Goal: Information Seeking & Learning: Learn about a topic

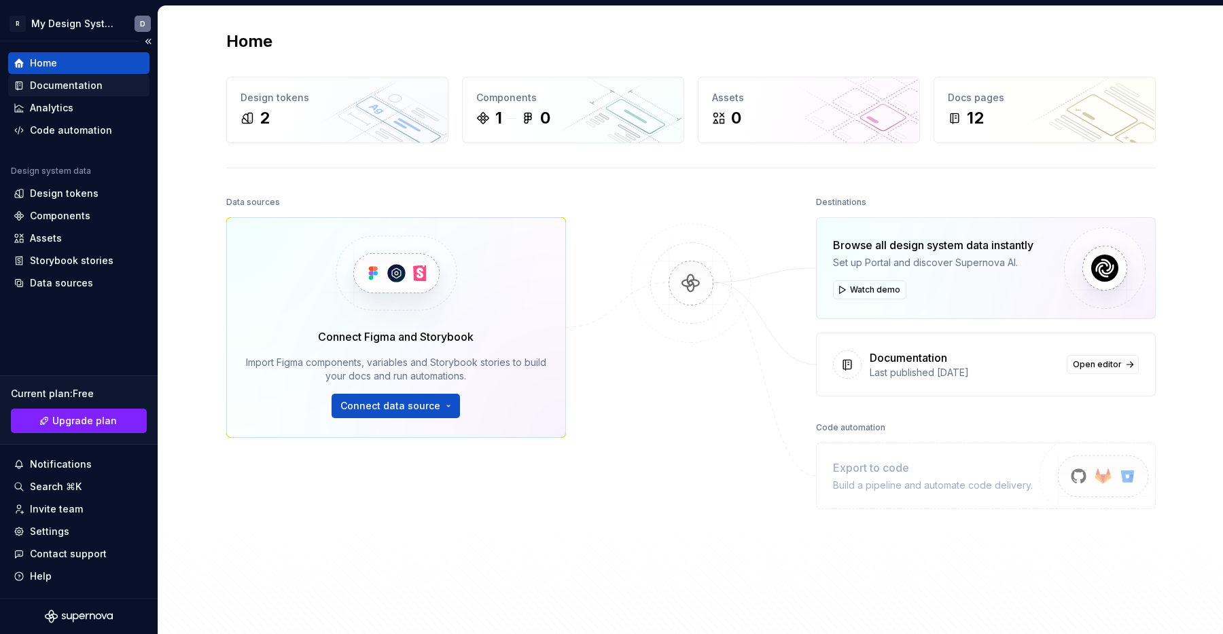
click at [90, 85] on div "Documentation" at bounding box center [66, 86] width 73 height 14
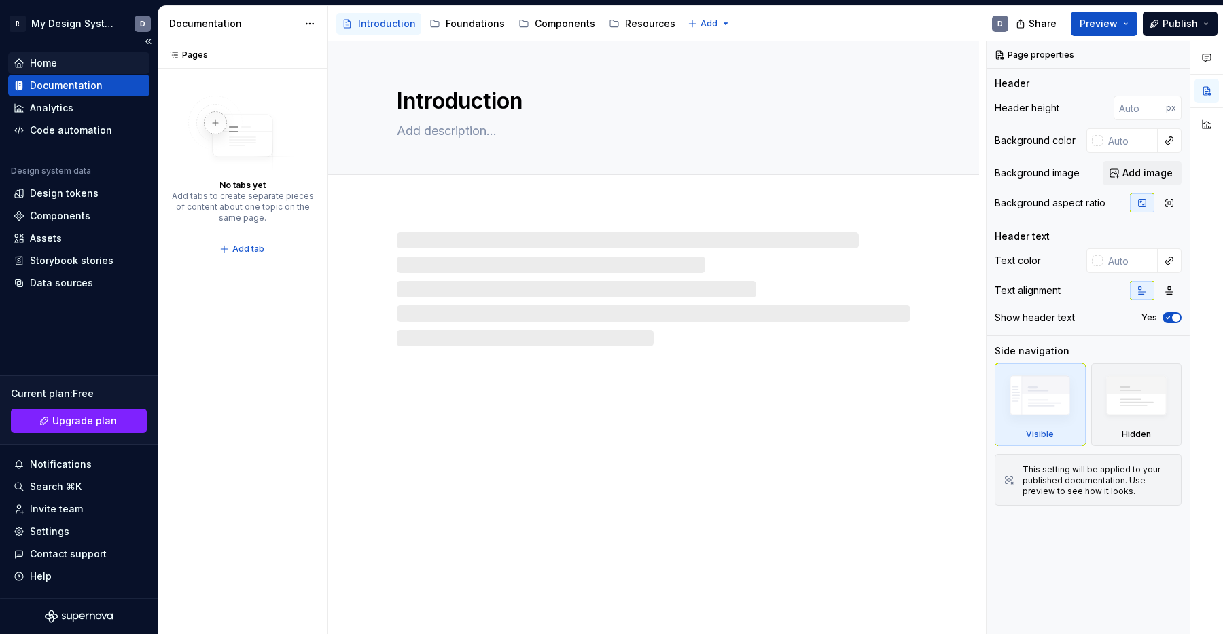
click at [79, 61] on div "Home" at bounding box center [79, 63] width 130 height 14
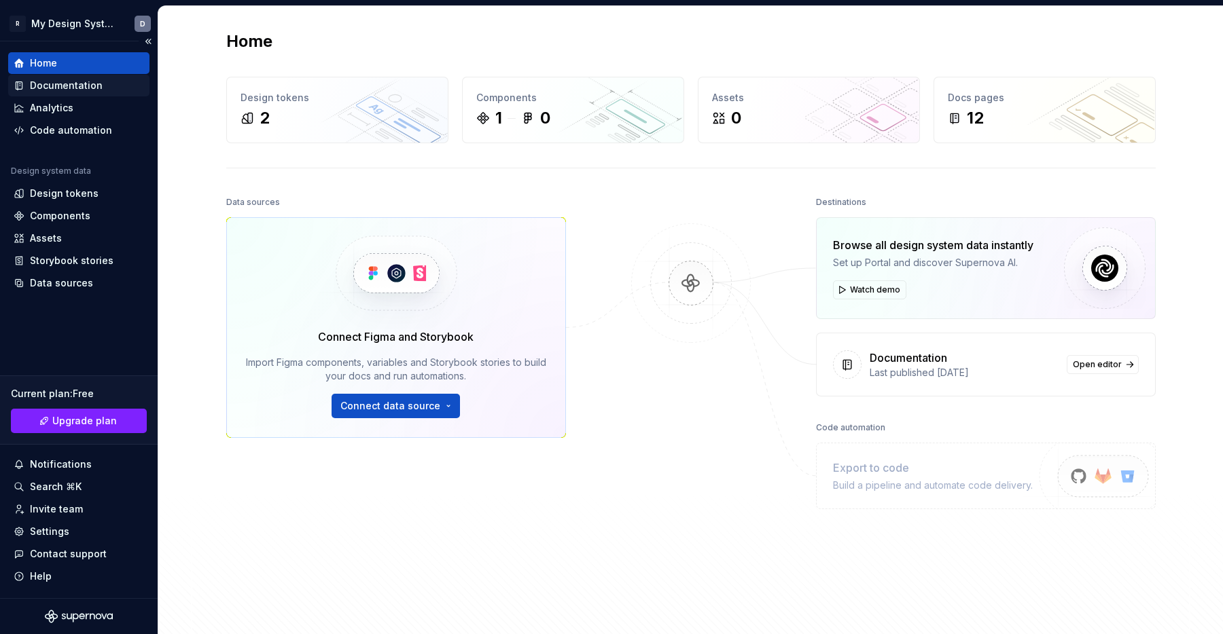
click at [64, 84] on div "Documentation" at bounding box center [66, 86] width 73 height 14
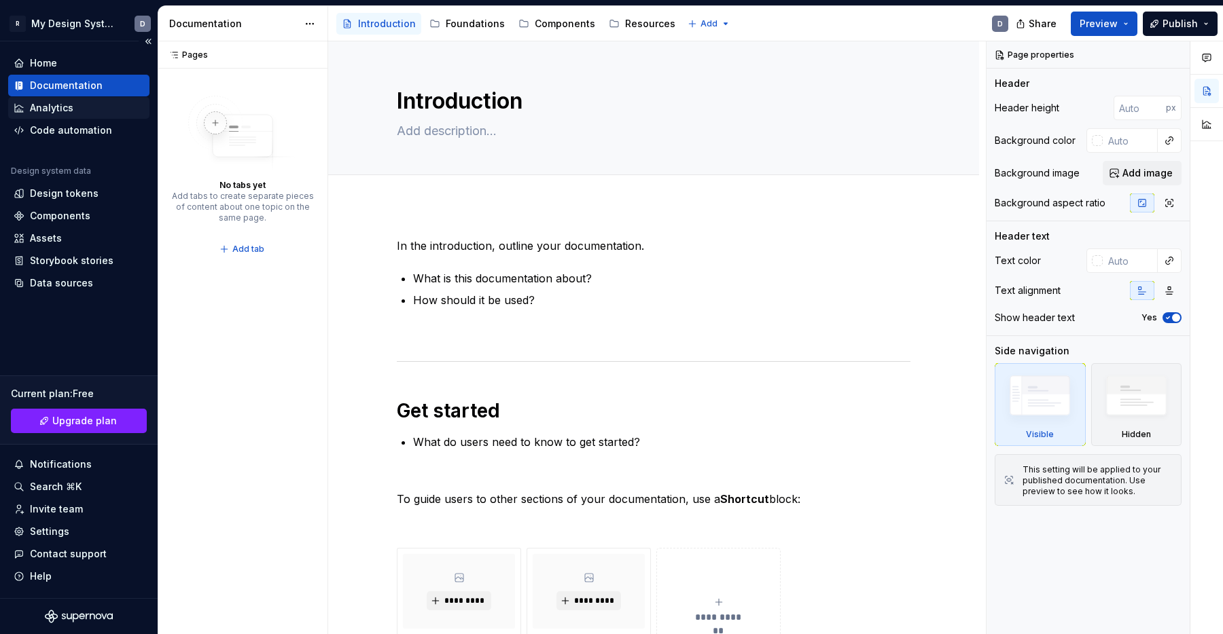
click at [78, 108] on div "Analytics" at bounding box center [79, 108] width 130 height 14
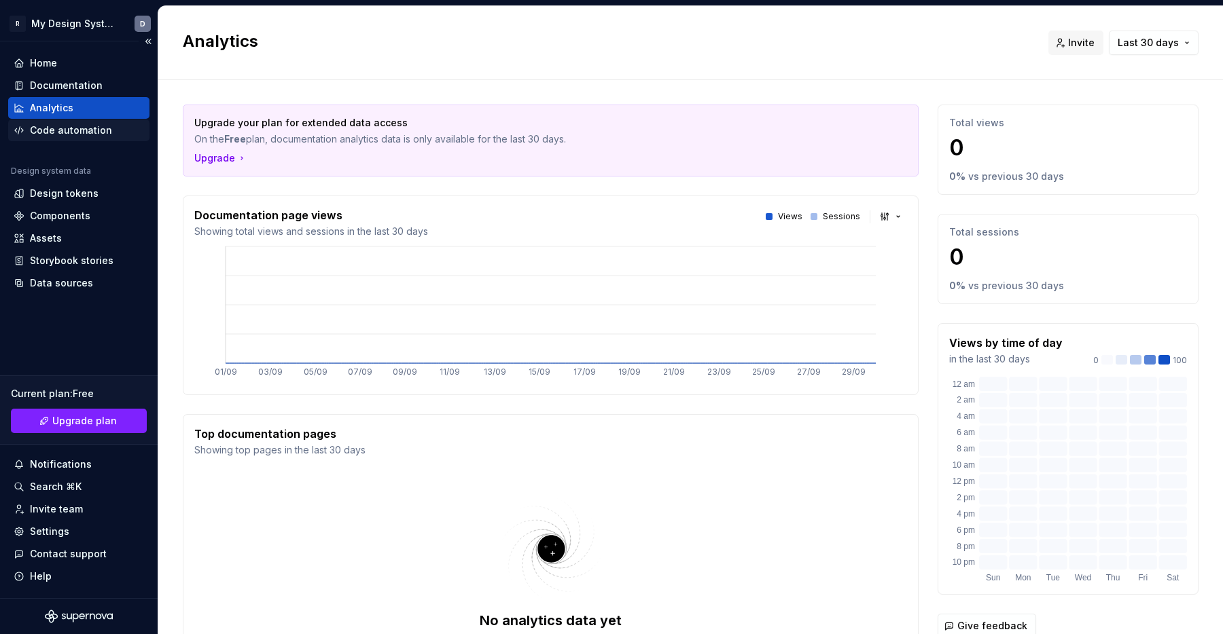
click at [55, 120] on div "Code automation" at bounding box center [78, 131] width 141 height 22
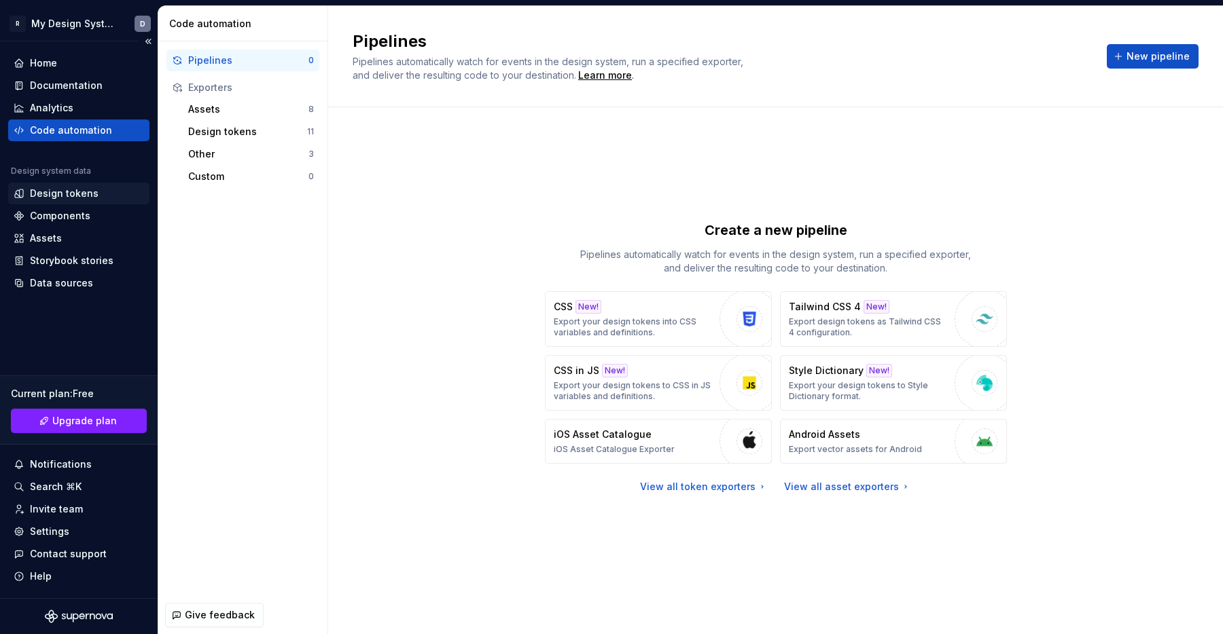
click at [64, 200] on div "Design tokens" at bounding box center [78, 194] width 141 height 22
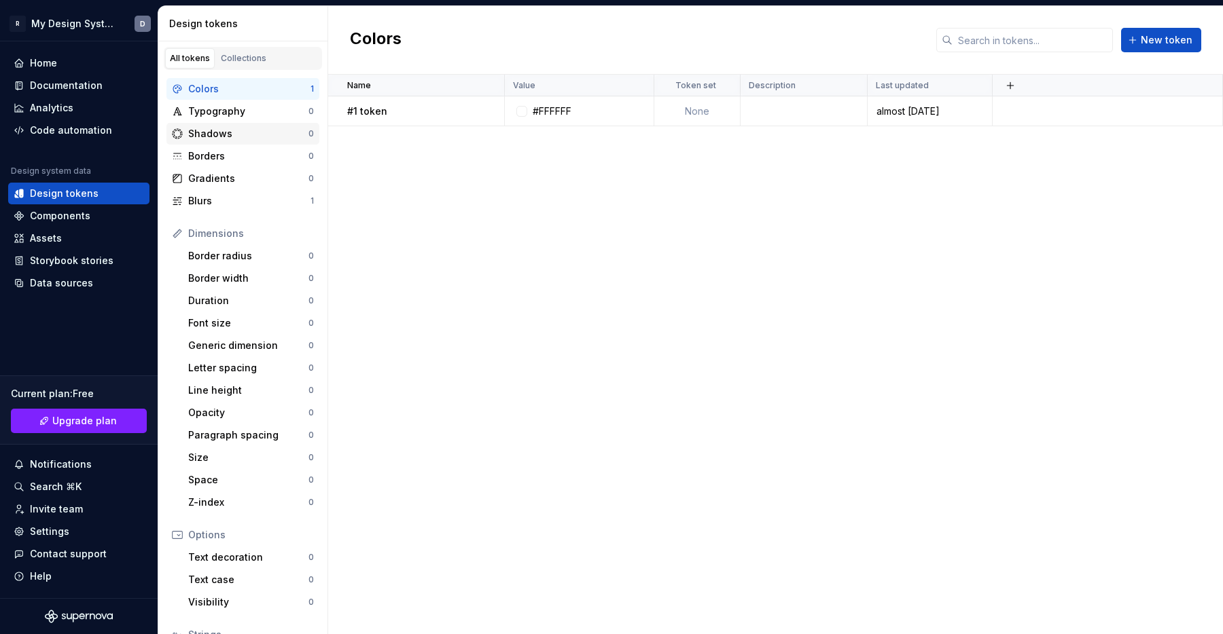
click at [217, 123] on div "Shadows 0" at bounding box center [242, 134] width 153 height 22
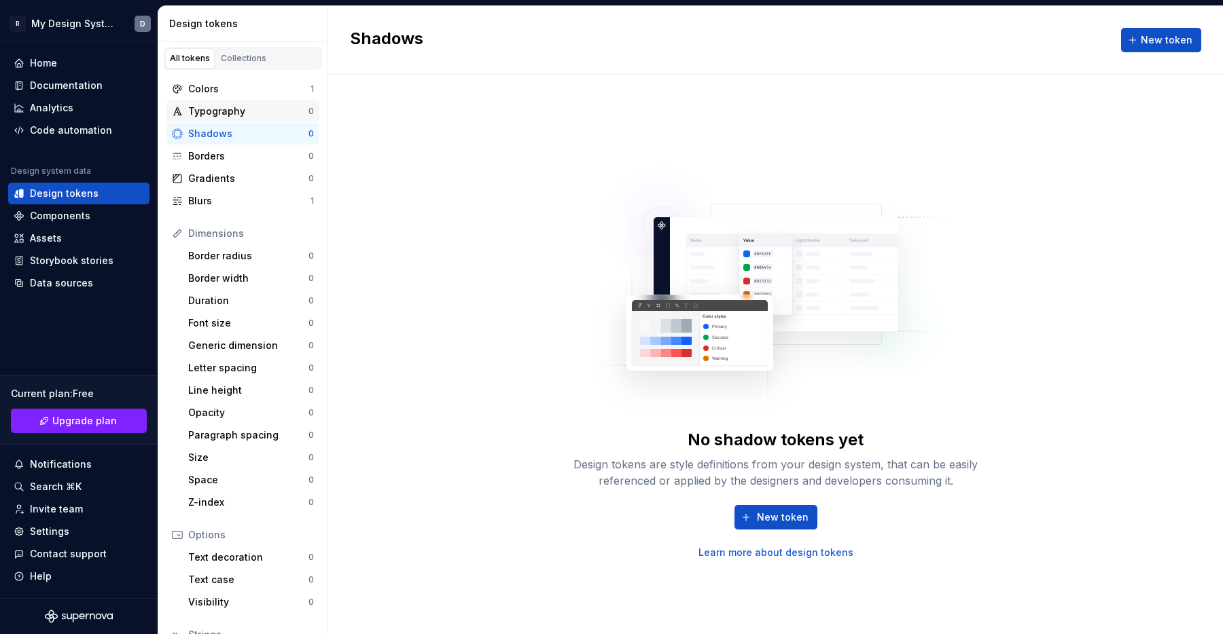
click at [215, 113] on div "Typography" at bounding box center [248, 112] width 120 height 14
click at [208, 162] on div "Borders" at bounding box center [248, 156] width 120 height 14
click at [206, 249] on div "Border radius" at bounding box center [248, 256] width 120 height 14
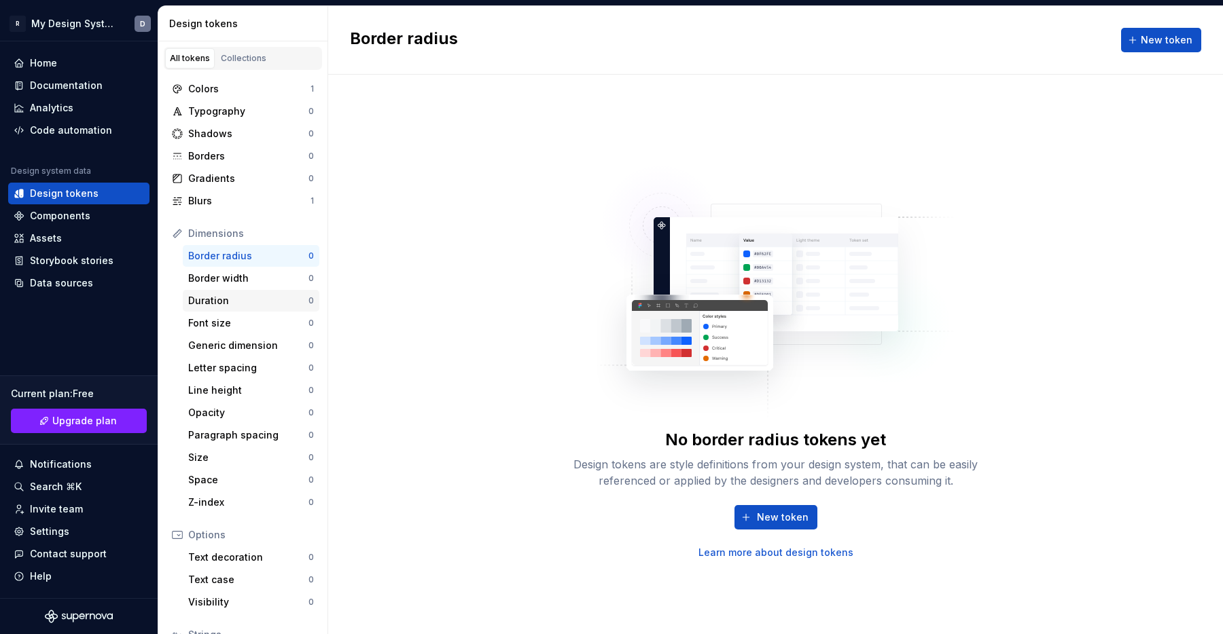
click at [213, 303] on div "Duration" at bounding box center [248, 301] width 120 height 14
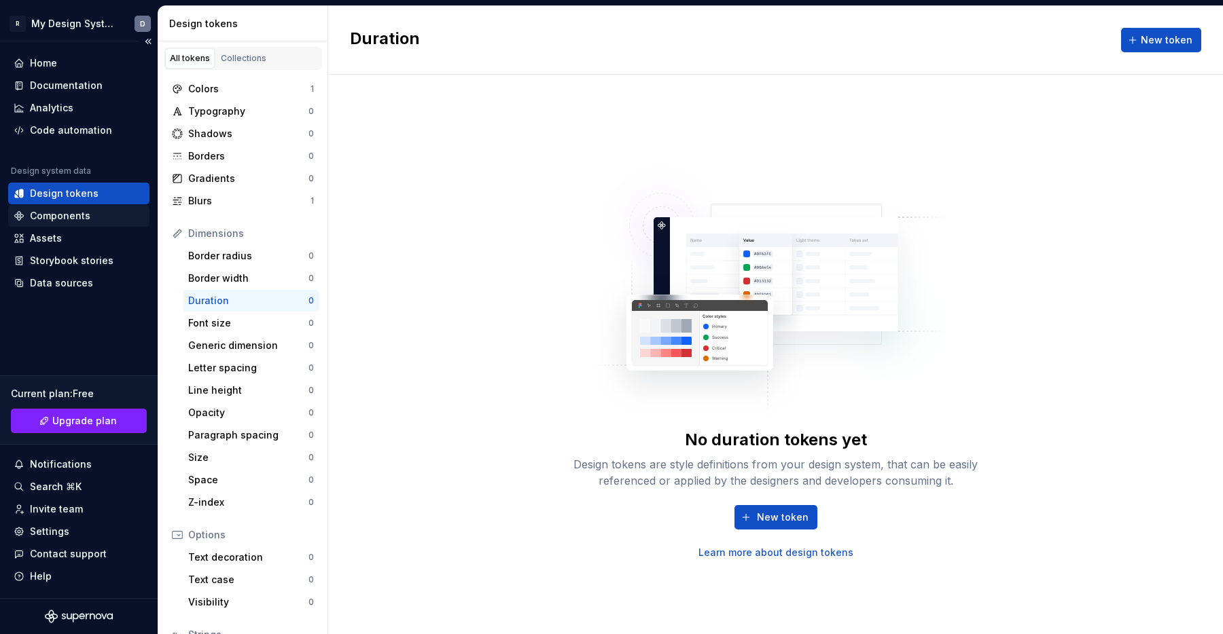
click at [75, 218] on div "Components" at bounding box center [60, 216] width 60 height 14
click at [68, 255] on div "Storybook stories" at bounding box center [72, 261] width 84 height 14
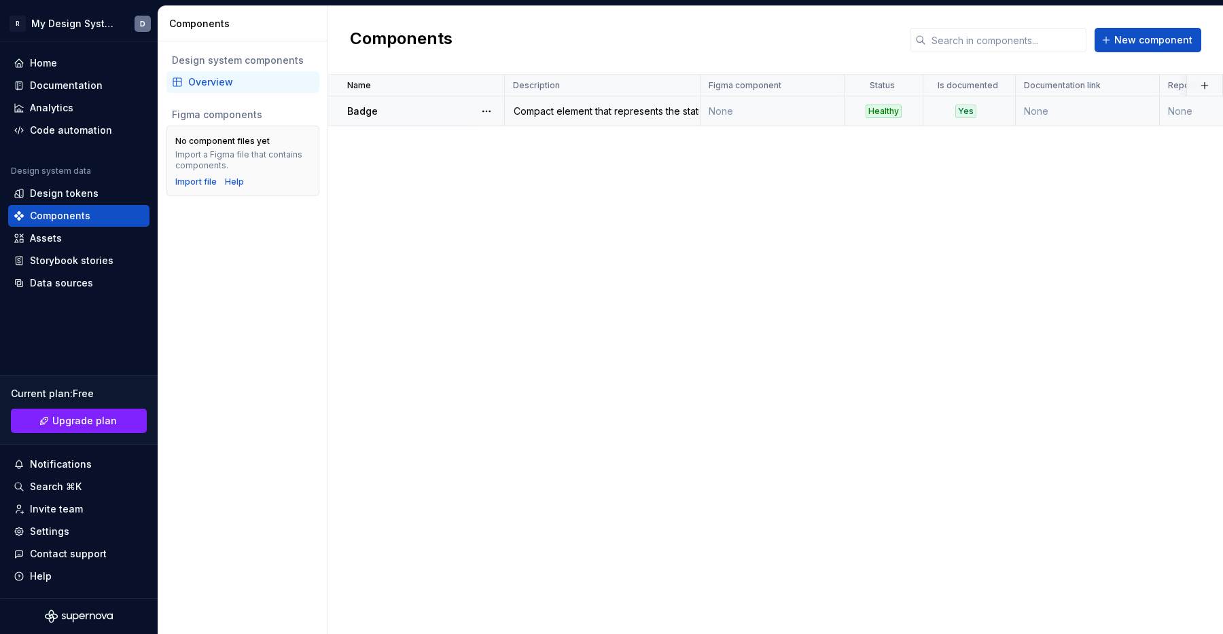
click at [374, 121] on td "Badge" at bounding box center [416, 111] width 177 height 30
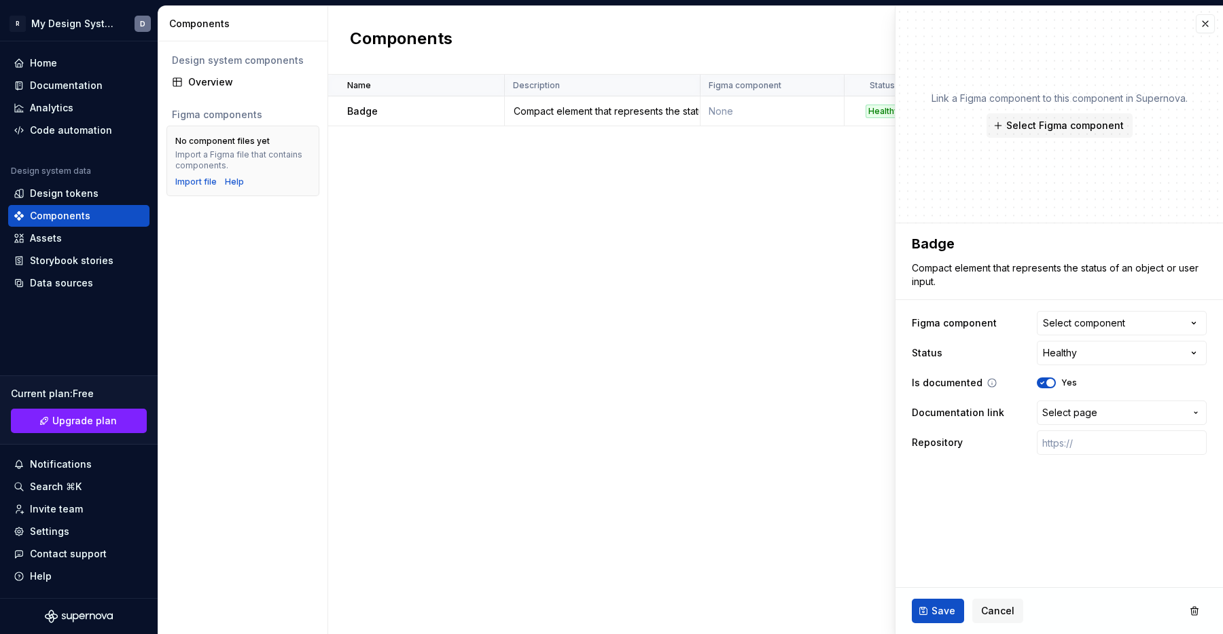
click at [1045, 385] on icon "button" at bounding box center [1042, 383] width 11 height 8
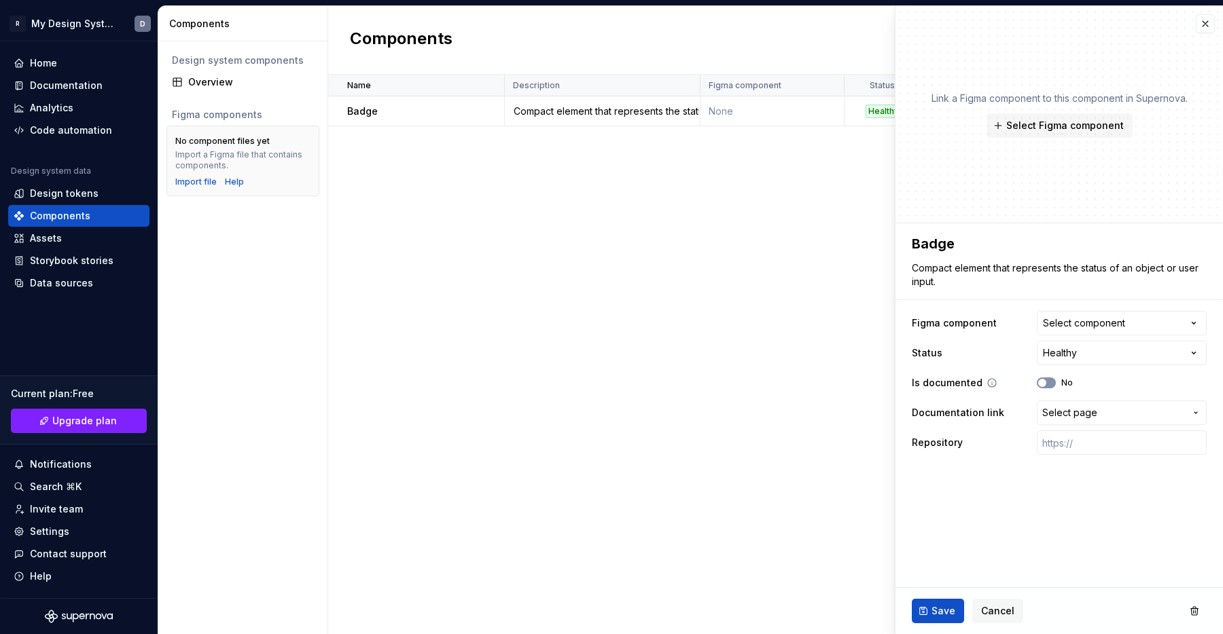
click at [1045, 385] on icon "button" at bounding box center [1042, 383] width 11 height 8
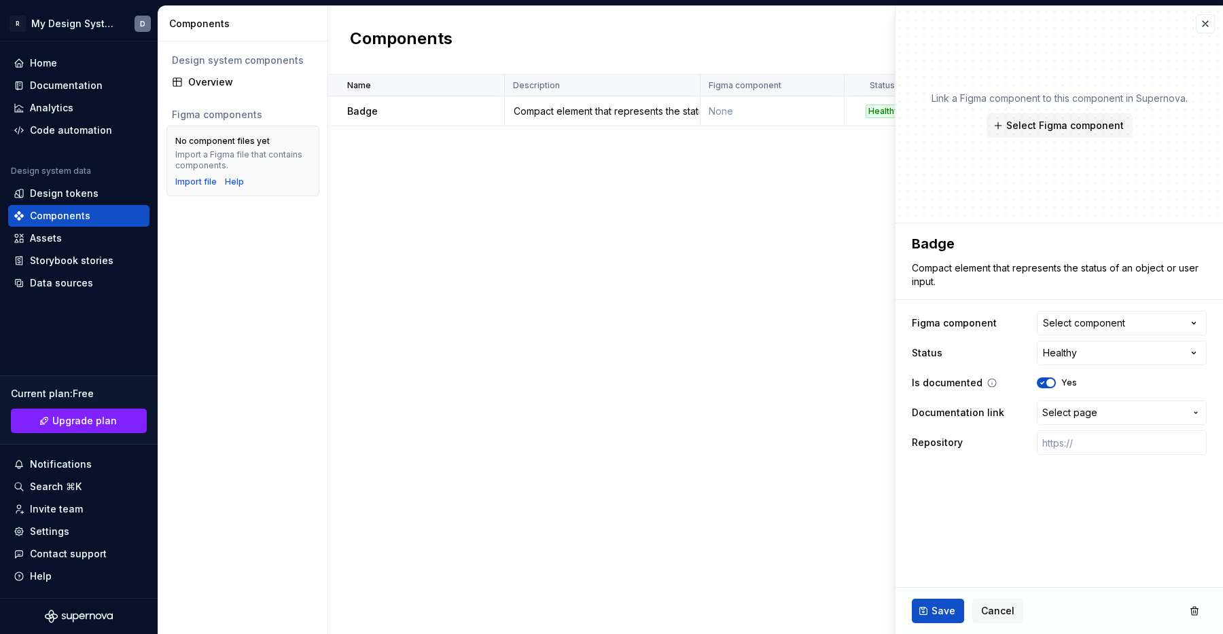
click at [1045, 387] on button "Yes" at bounding box center [1046, 383] width 19 height 11
click at [1045, 387] on button "No" at bounding box center [1046, 383] width 19 height 11
click at [1045, 388] on button "Yes" at bounding box center [1046, 383] width 19 height 11
click at [1045, 388] on button "No" at bounding box center [1046, 383] width 19 height 11
click at [1045, 388] on button "Yes" at bounding box center [1046, 383] width 19 height 11
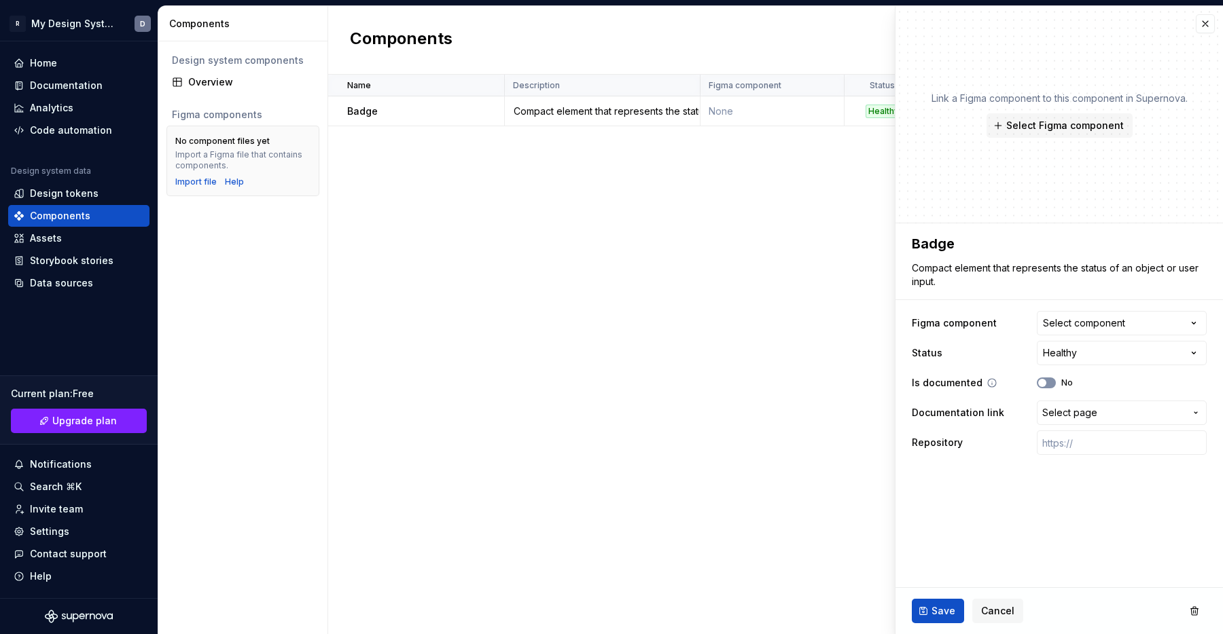
click at [1045, 388] on button "No" at bounding box center [1046, 383] width 19 height 11
click at [1045, 388] on button "Yes" at bounding box center [1046, 383] width 19 height 11
click at [1045, 388] on button "No" at bounding box center [1046, 383] width 19 height 11
click at [1045, 388] on button "Yes" at bounding box center [1046, 383] width 19 height 11
click at [1045, 388] on button "No" at bounding box center [1046, 383] width 19 height 11
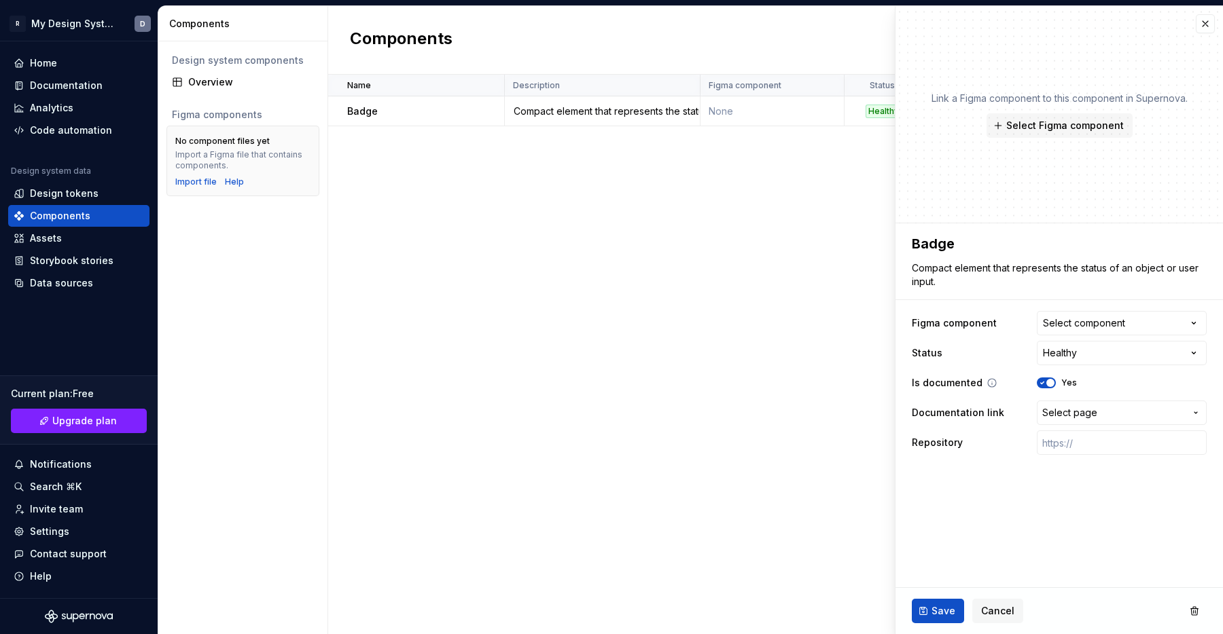
click at [1045, 388] on button "Yes" at bounding box center [1046, 383] width 19 height 11
click at [1045, 388] on button "No" at bounding box center [1046, 383] width 19 height 11
type textarea "*"
click at [56, 242] on div "Assets" at bounding box center [46, 239] width 32 height 14
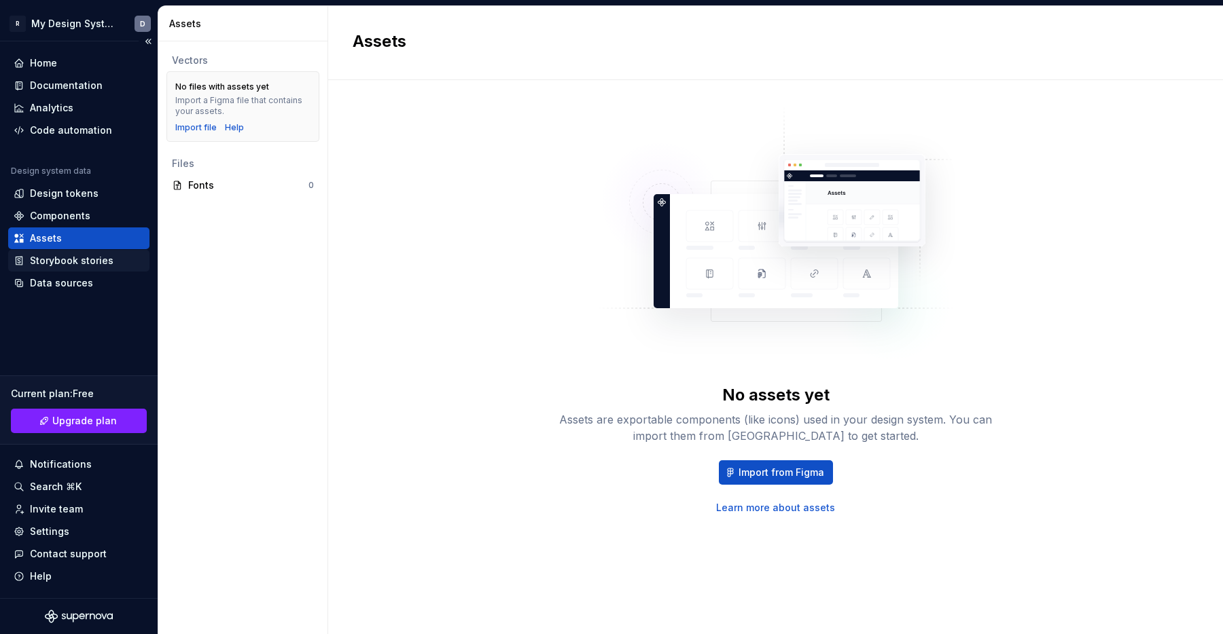
click at [80, 257] on div "Storybook stories" at bounding box center [72, 261] width 84 height 14
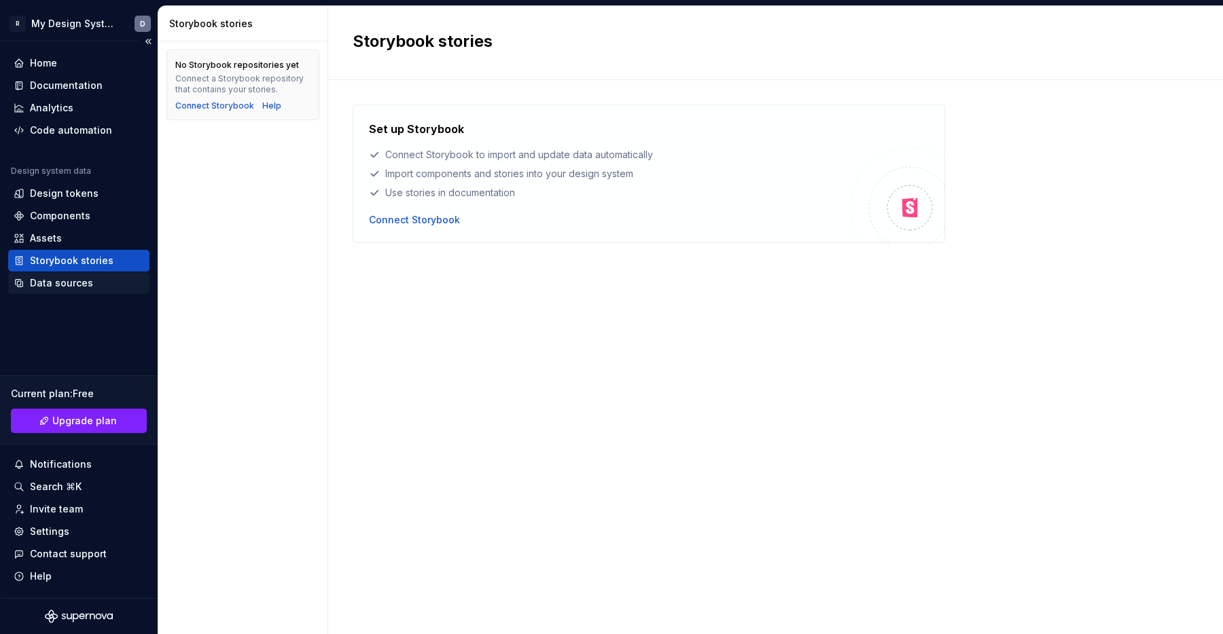
click at [77, 276] on div "Data sources" at bounding box center [61, 283] width 63 height 14
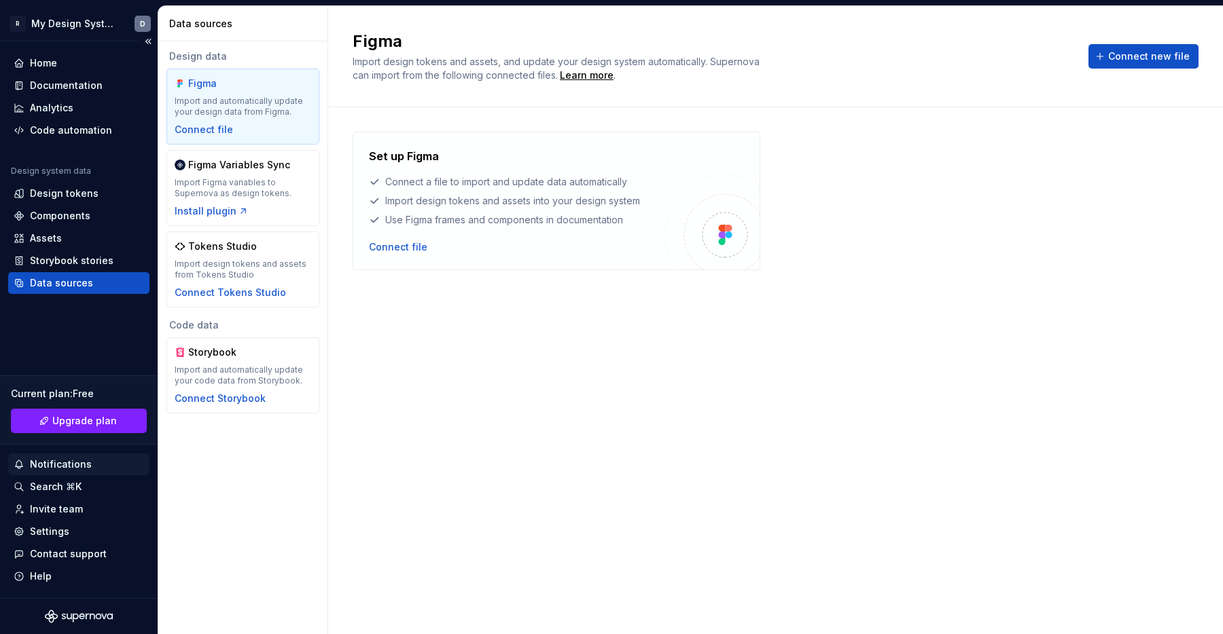
click at [56, 465] on div "Notifications" at bounding box center [61, 465] width 62 height 14
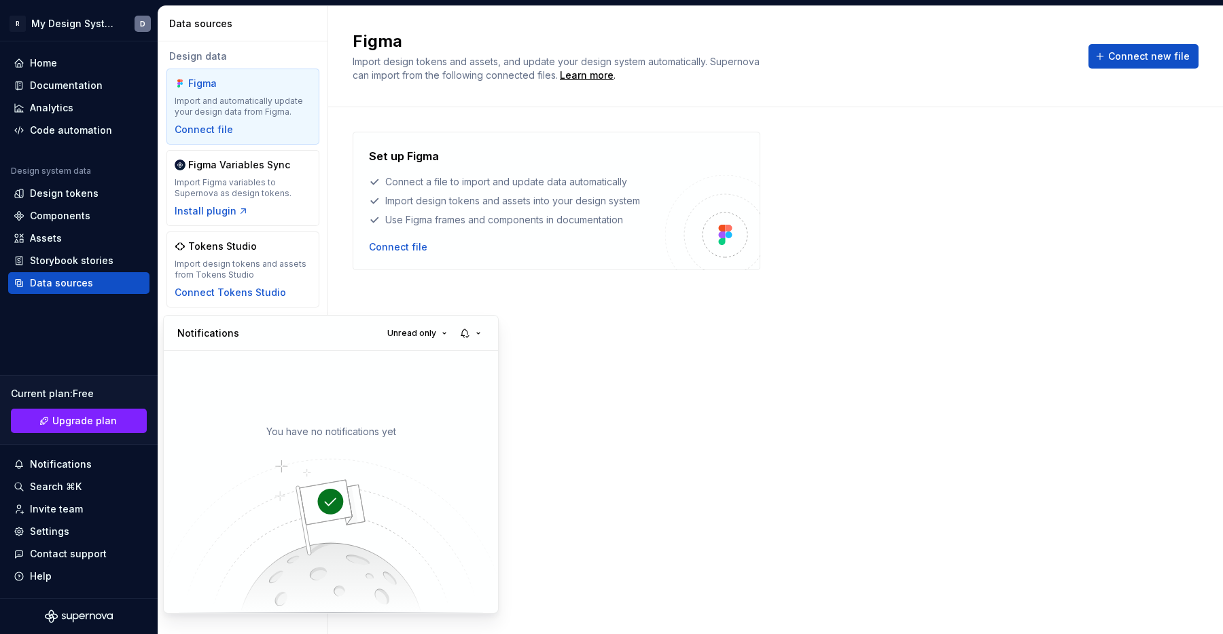
click at [71, 463] on html "R My Design System D Home Documentation Analytics Code automation Design system…" at bounding box center [611, 317] width 1223 height 634
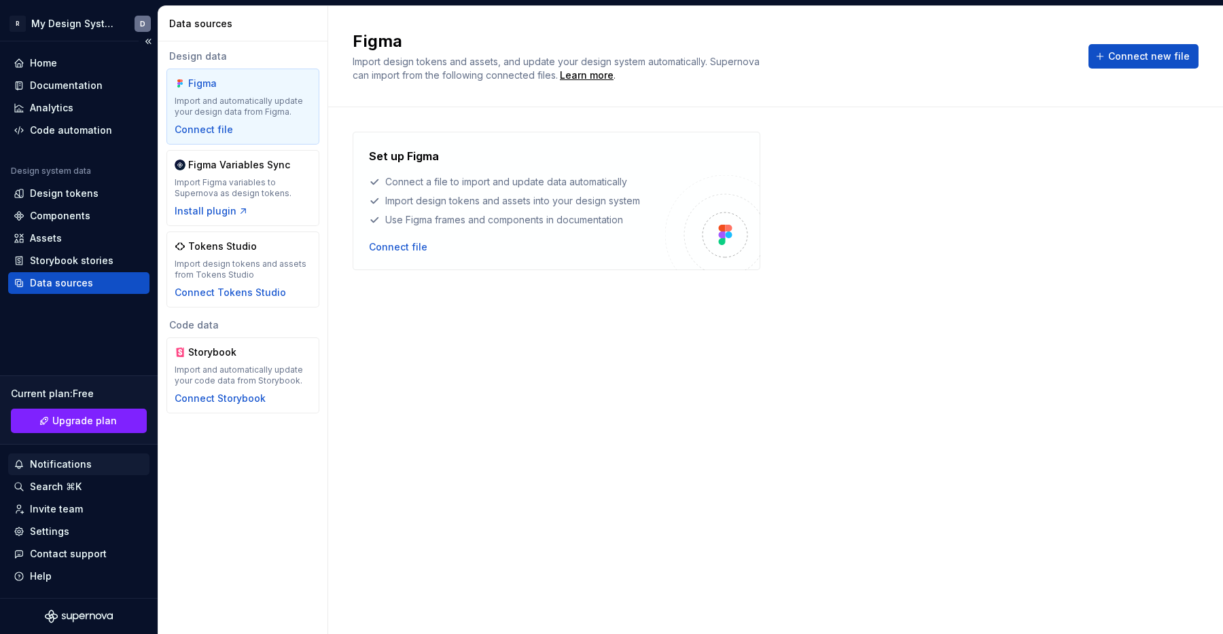
click at [71, 463] on div "Notifications" at bounding box center [61, 465] width 62 height 14
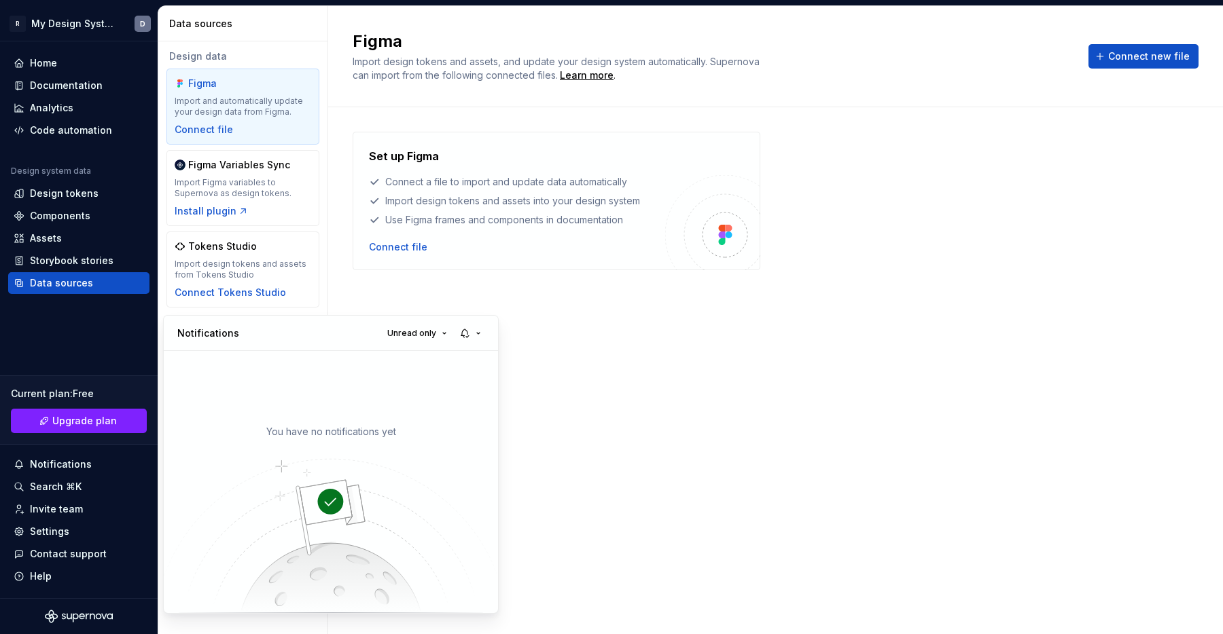
click at [67, 492] on html "R My Design System D Home Documentation Analytics Code automation Design system…" at bounding box center [611, 317] width 1223 height 634
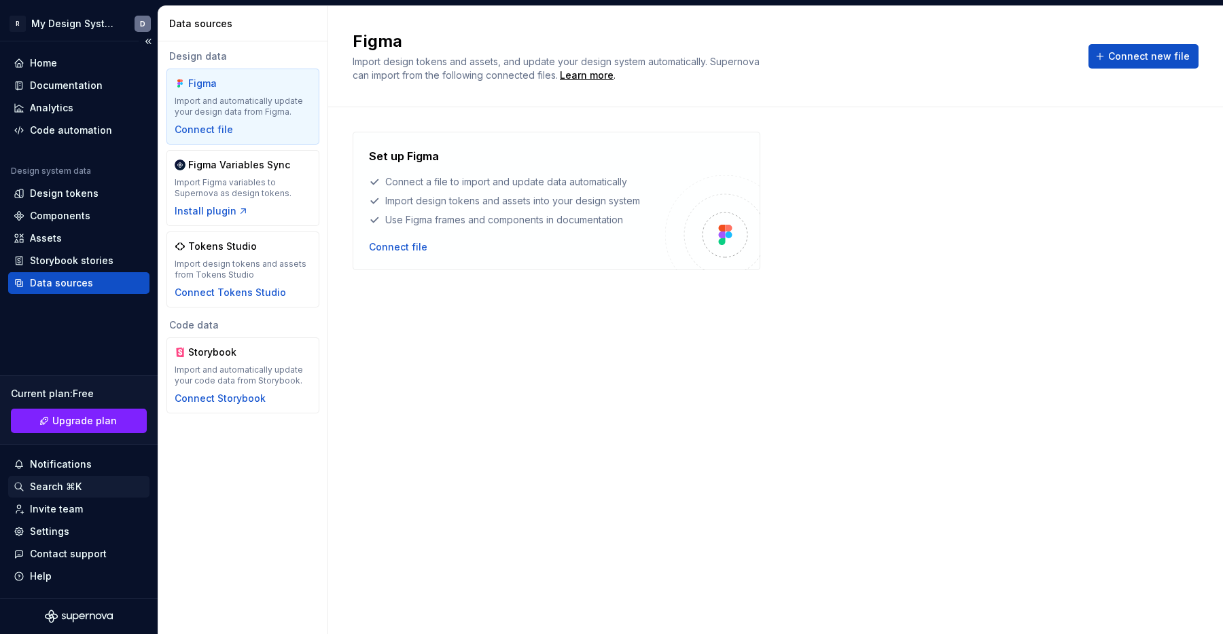
click at [63, 488] on div "Search ⌘K" at bounding box center [56, 487] width 52 height 14
click at [58, 491] on div "Search ⌘K" at bounding box center [56, 487] width 52 height 14
